Goal: Transaction & Acquisition: Download file/media

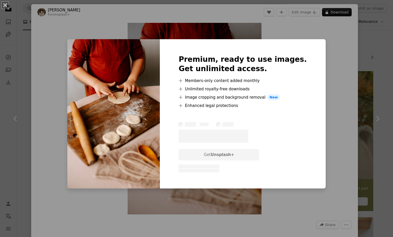
scroll to position [640, 0]
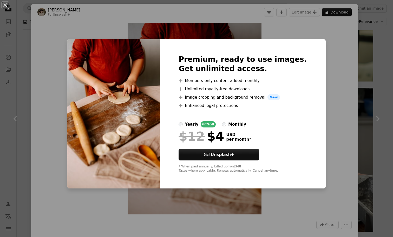
click at [335, 69] on div "An X shape Premium, ready to use images. Get unlimited access. A plus sign Memb…" at bounding box center [196, 118] width 393 height 237
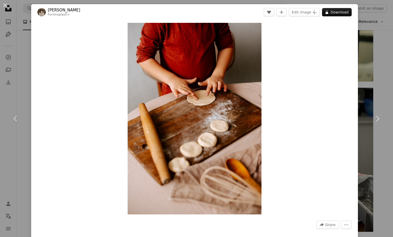
click at [363, 40] on div "An X shape Chevron left Chevron right [PERSON_NAME] For Unsplash+ A heart A plu…" at bounding box center [196, 118] width 393 height 237
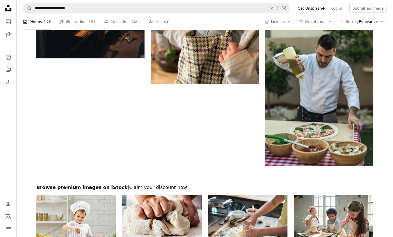
scroll to position [847, 0]
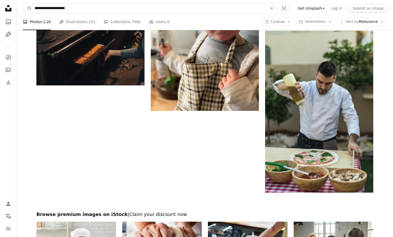
drag, startPoint x: 53, startPoint y: 8, endPoint x: 7, endPoint y: 8, distance: 46.2
type input "**********"
click button "A magnifying glass" at bounding box center [27, 8] width 9 height 10
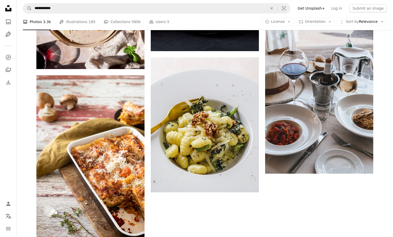
scroll to position [896, 0]
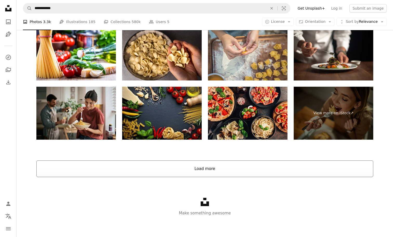
click at [177, 172] on button "Load more" at bounding box center [204, 168] width 337 height 17
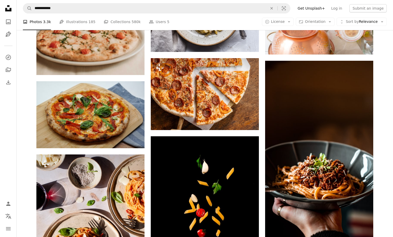
scroll to position [650, 0]
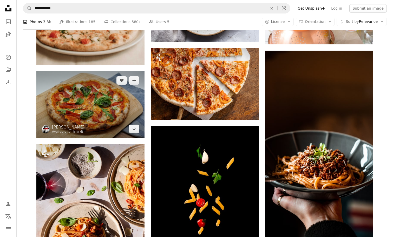
click at [107, 97] on img at bounding box center [90, 104] width 108 height 67
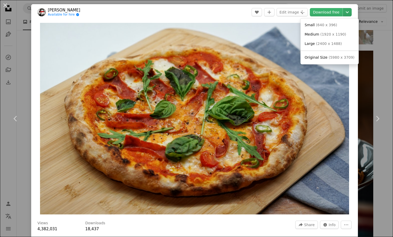
click at [349, 11] on icon "Chevron down" at bounding box center [347, 12] width 8 height 6
click at [326, 32] on span "( 1920 x 1190 )" at bounding box center [333, 34] width 26 height 4
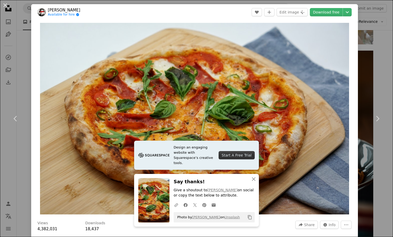
click at [373, 45] on div "An X shape Chevron left Chevron right [PERSON_NAME] mirhashemian Available for …" at bounding box center [196, 118] width 393 height 237
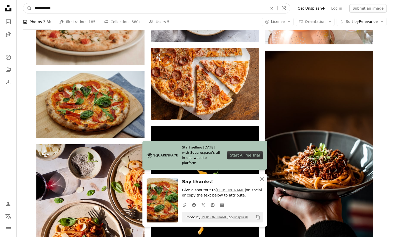
click at [42, 8] on input "**********" at bounding box center [149, 8] width 234 height 10
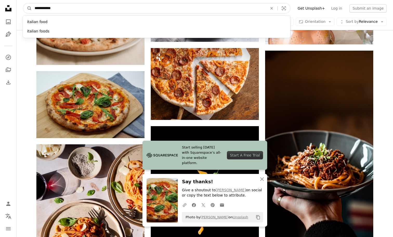
click at [42, 8] on input "**********" at bounding box center [149, 8] width 234 height 10
type input "**********"
click button "A magnifying glass" at bounding box center [27, 8] width 9 height 10
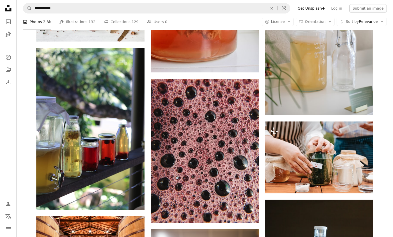
scroll to position [655, 0]
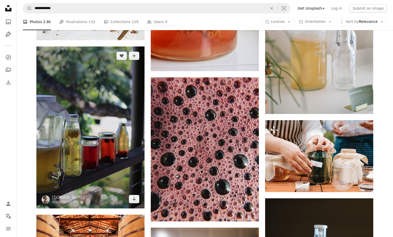
click at [111, 129] on img at bounding box center [90, 127] width 108 height 162
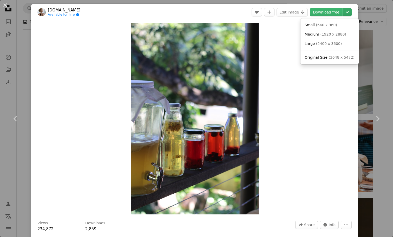
click at [351, 14] on icon "Chevron down" at bounding box center [347, 12] width 8 height 6
click at [328, 36] on span "( 1920 x 2880 )" at bounding box center [333, 34] width 26 height 4
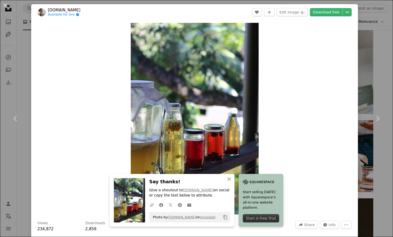
click at [382, 82] on div "An X shape Chevron left Chevron right [DOMAIN_NAME] Available for hire A checkm…" at bounding box center [196, 118] width 393 height 237
